Goal: Book appointment/travel/reservation

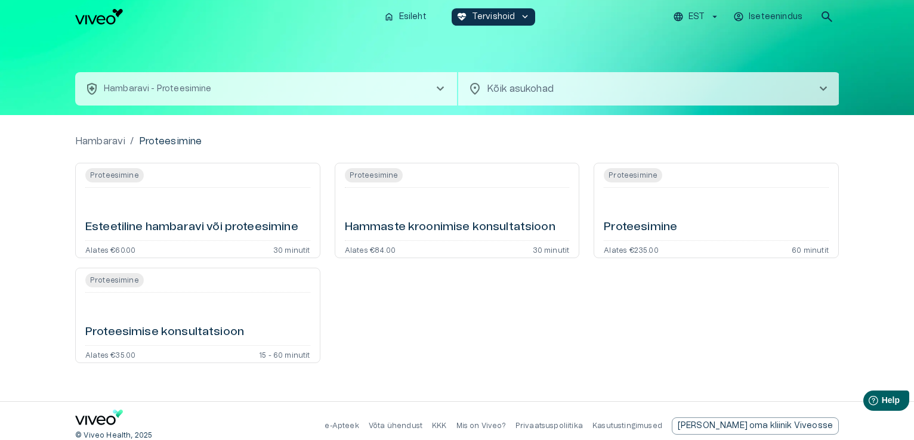
click at [638, 228] on h6 "Proteesimine" at bounding box center [640, 227] width 73 height 16
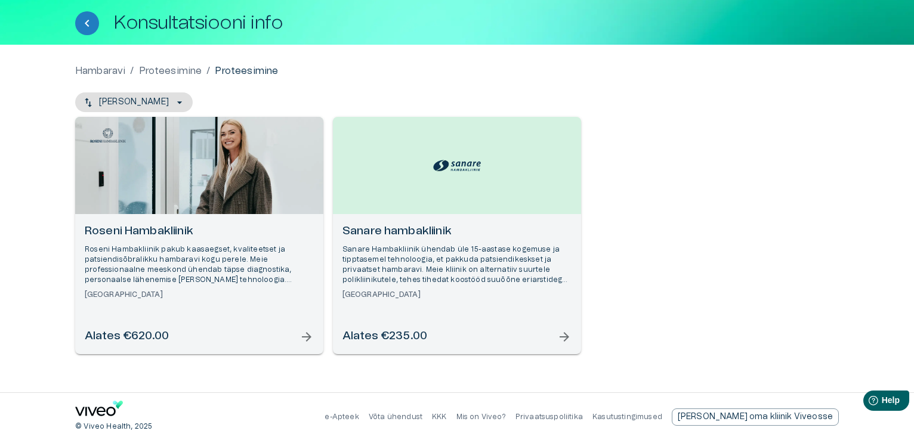
scroll to position [62, 0]
